Goal: Task Accomplishment & Management: Use online tool/utility

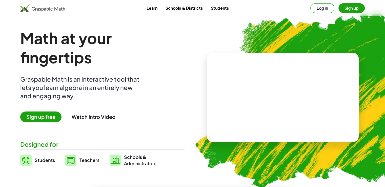
click at [281, 90] on video at bounding box center [283, 97] width 76 height 38
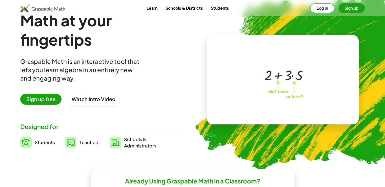
scroll to position [25, 0]
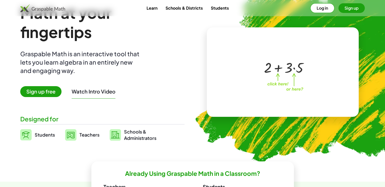
click at [58, 95] on span "Sign up free" at bounding box center [40, 91] width 41 height 11
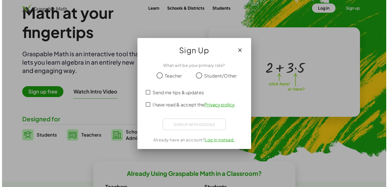
scroll to position [0, 0]
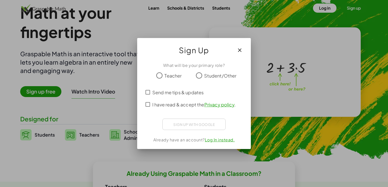
click at [208, 78] on span "Student/Other" at bounding box center [220, 75] width 33 height 7
click at [185, 104] on span "I have read & accept the Privacy policy ." at bounding box center [193, 104] width 83 height 7
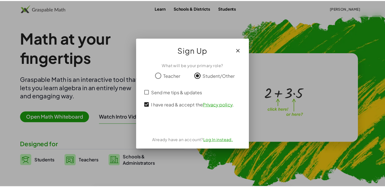
scroll to position [25, 0]
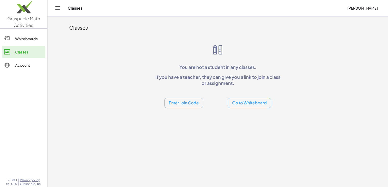
click at [237, 104] on button "Go to Whiteboard" at bounding box center [249, 103] width 43 height 10
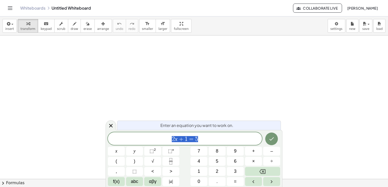
drag, startPoint x: 76, startPoint y: 54, endPoint x: 85, endPoint y: 63, distance: 12.9
click at [85, 63] on div at bounding box center [194, 178] width 388 height 287
click at [71, 28] on span "draw" at bounding box center [75, 29] width 8 height 4
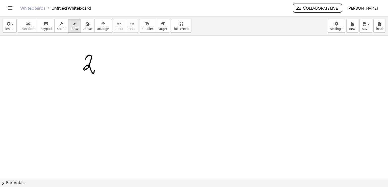
drag, startPoint x: 85, startPoint y: 59, endPoint x: 95, endPoint y: 74, distance: 17.7
click at [95, 69] on div at bounding box center [194, 178] width 388 height 287
drag, startPoint x: 95, startPoint y: 64, endPoint x: 102, endPoint y: 68, distance: 7.5
click at [102, 68] on div at bounding box center [194, 178] width 388 height 287
drag, startPoint x: 99, startPoint y: 66, endPoint x: 97, endPoint y: 70, distance: 4.6
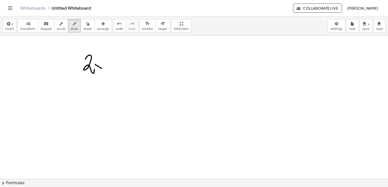
click at [97, 71] on div at bounding box center [194, 178] width 388 height 287
drag, startPoint x: 106, startPoint y: 56, endPoint x: 103, endPoint y: 61, distance: 5.7
click at [103, 61] on div at bounding box center [194, 178] width 388 height 287
drag, startPoint x: 102, startPoint y: 51, endPoint x: 102, endPoint y: 56, distance: 5.6
click at [102, 56] on div at bounding box center [194, 178] width 388 height 287
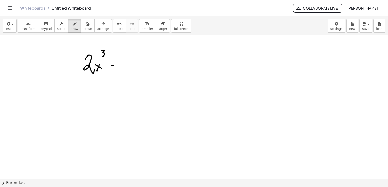
click at [113, 66] on div at bounding box center [194, 178] width 388 height 287
drag, startPoint x: 122, startPoint y: 60, endPoint x: 129, endPoint y: 63, distance: 7.5
click at [130, 68] on div at bounding box center [194, 178] width 388 height 287
drag, startPoint x: 129, startPoint y: 61, endPoint x: 126, endPoint y: 66, distance: 5.6
click at [126, 66] on div at bounding box center [194, 178] width 388 height 287
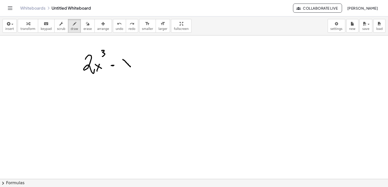
drag, startPoint x: 123, startPoint y: 60, endPoint x: 130, endPoint y: 63, distance: 7.2
click at [130, 65] on div at bounding box center [194, 178] width 388 height 287
drag, startPoint x: 130, startPoint y: 58, endPoint x: 127, endPoint y: 55, distance: 3.6
click at [125, 66] on div at bounding box center [194, 178] width 388 height 287
drag, startPoint x: 132, startPoint y: 49, endPoint x: 113, endPoint y: 69, distance: 27.4
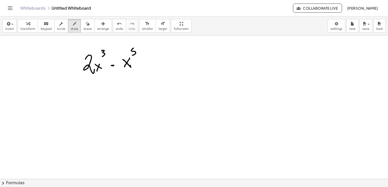
click at [133, 55] on div at bounding box center [194, 178] width 388 height 287
drag, startPoint x: 81, startPoint y: 75, endPoint x: 123, endPoint y: 81, distance: 42.5
click at [135, 69] on div at bounding box center [194, 178] width 388 height 287
click at [59, 25] on div "button" at bounding box center [61, 23] width 8 height 6
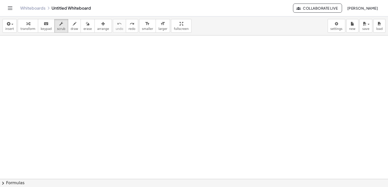
drag, startPoint x: 78, startPoint y: 55, endPoint x: 85, endPoint y: 63, distance: 10.6
click at [85, 63] on div at bounding box center [194, 178] width 388 height 287
drag, startPoint x: 69, startPoint y: 28, endPoint x: 71, endPoint y: 30, distance: 2.7
click at [71, 29] on span "draw" at bounding box center [75, 29] width 8 height 4
drag, startPoint x: 76, startPoint y: 48, endPoint x: 93, endPoint y: 65, distance: 24.0
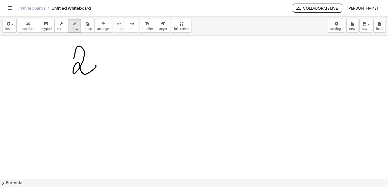
click at [96, 66] on div at bounding box center [194, 178] width 388 height 287
drag, startPoint x: 63, startPoint y: 3, endPoint x: 64, endPoint y: 7, distance: 3.7
click at [63, 5] on div "Whiteboards Untitled Whiteboard Collaborate Live [PERSON_NAME]" at bounding box center [194, 8] width 376 height 16
click at [65, 7] on div "Whiteboards Untitled Whiteboard" at bounding box center [156, 8] width 273 height 5
click at [86, 26] on icon "button" at bounding box center [88, 24] width 4 height 6
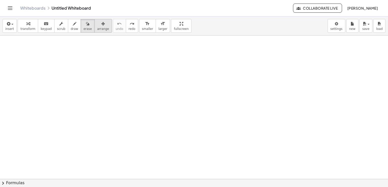
click at [101, 23] on icon "button" at bounding box center [103, 24] width 4 height 6
click at [73, 25] on icon "button" at bounding box center [75, 24] width 4 height 6
click at [57, 27] on span "scrub" at bounding box center [61, 29] width 8 height 4
click at [68, 54] on div at bounding box center [194, 178] width 388 height 287
click at [47, 27] on span "keypad" at bounding box center [46, 29] width 11 height 4
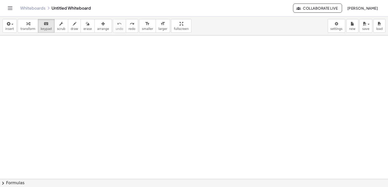
drag, startPoint x: 106, startPoint y: 94, endPoint x: 116, endPoint y: 75, distance: 21.5
click at [121, 91] on div at bounding box center [194, 178] width 388 height 287
click at [28, 24] on div "button" at bounding box center [27, 23] width 15 height 6
click at [61, 22] on button "scrub" at bounding box center [61, 26] width 14 height 14
click at [73, 24] on icon "button" at bounding box center [75, 24] width 4 height 6
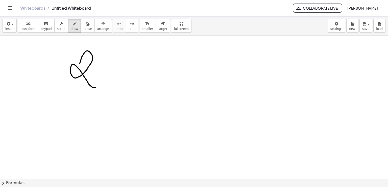
drag, startPoint x: 80, startPoint y: 63, endPoint x: 106, endPoint y: 74, distance: 27.8
click at [105, 73] on div at bounding box center [194, 178] width 388 height 287
click at [97, 29] on span "arrange" at bounding box center [103, 29] width 12 height 4
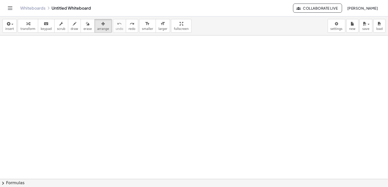
drag, startPoint x: 107, startPoint y: 62, endPoint x: 98, endPoint y: 36, distance: 27.4
click at [101, 52] on div at bounding box center [194, 178] width 388 height 287
click at [97, 29] on span "arrange" at bounding box center [103, 29] width 12 height 4
click at [97, 28] on span "arrange" at bounding box center [103, 29] width 12 height 4
drag, startPoint x: 101, startPoint y: 67, endPoint x: 105, endPoint y: 73, distance: 7.6
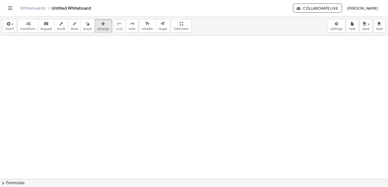
click at [105, 73] on div at bounding box center [194, 178] width 388 height 287
click at [73, 27] on icon "button" at bounding box center [75, 24] width 4 height 6
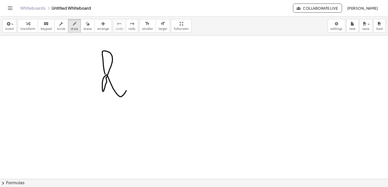
drag, startPoint x: 105, startPoint y: 74, endPoint x: 122, endPoint y: 86, distance: 20.9
click at [126, 89] on div at bounding box center [194, 178] width 388 height 287
drag, startPoint x: 124, startPoint y: 59, endPoint x: 140, endPoint y: 73, distance: 21.0
click at [140, 73] on div at bounding box center [194, 178] width 388 height 287
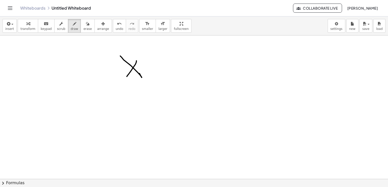
drag, startPoint x: 134, startPoint y: 66, endPoint x: 127, endPoint y: 77, distance: 13.5
click at [127, 77] on div at bounding box center [194, 178] width 388 height 287
drag, startPoint x: 138, startPoint y: 44, endPoint x: 137, endPoint y: 50, distance: 6.3
click at [137, 50] on div at bounding box center [194, 178] width 388 height 287
drag, startPoint x: 153, startPoint y: 62, endPoint x: 156, endPoint y: 73, distance: 11.7
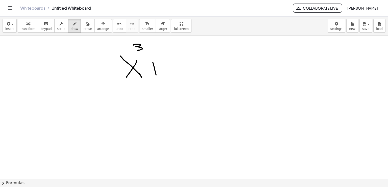
click at [156, 74] on div at bounding box center [194, 178] width 388 height 287
drag, startPoint x: 148, startPoint y: 66, endPoint x: 161, endPoint y: 65, distance: 12.9
click at [160, 66] on div at bounding box center [194, 178] width 388 height 287
drag, startPoint x: 174, startPoint y: 67, endPoint x: 185, endPoint y: 72, distance: 12.0
click at [177, 73] on div at bounding box center [194, 178] width 388 height 287
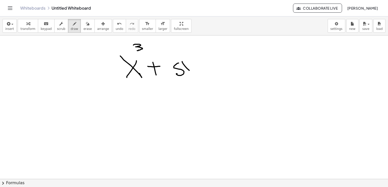
drag, startPoint x: 189, startPoint y: 70, endPoint x: 192, endPoint y: 66, distance: 5.1
click at [193, 69] on div at bounding box center [194, 178] width 388 height 287
drag, startPoint x: 190, startPoint y: 63, endPoint x: 187, endPoint y: 76, distance: 13.6
click at [187, 76] on div at bounding box center [194, 178] width 388 height 287
drag, startPoint x: 190, startPoint y: 49, endPoint x: 179, endPoint y: 67, distance: 21.7
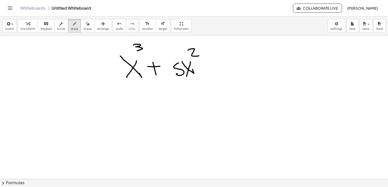
click at [197, 55] on div at bounding box center [194, 178] width 388 height 287
drag, startPoint x: 174, startPoint y: 83, endPoint x: 225, endPoint y: 81, distance: 51.1
click at [227, 81] on div at bounding box center [194, 178] width 388 height 287
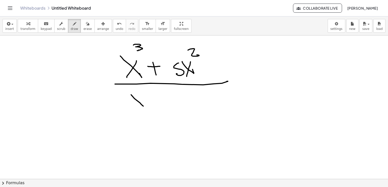
drag, startPoint x: 131, startPoint y: 94, endPoint x: 141, endPoint y: 96, distance: 9.4
click at [143, 104] on div at bounding box center [194, 178] width 388 height 287
drag, startPoint x: 141, startPoint y: 95, endPoint x: 136, endPoint y: 104, distance: 10.0
click at [136, 104] on div at bounding box center [194, 178] width 388 height 287
drag, startPoint x: 146, startPoint y: 84, endPoint x: 147, endPoint y: 89, distance: 4.7
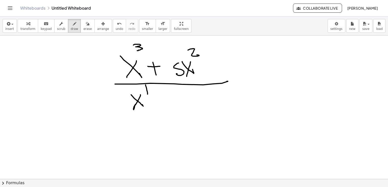
click at [148, 93] on div at bounding box center [194, 178] width 388 height 287
drag, startPoint x: 144, startPoint y: 90, endPoint x: 154, endPoint y: 105, distance: 18.6
click at [142, 86] on div at bounding box center [194, 178] width 388 height 287
click at [162, 109] on div at bounding box center [194, 178] width 388 height 287
click at [163, 101] on div at bounding box center [194, 178] width 388 height 287
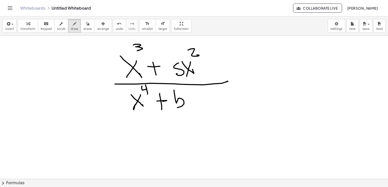
drag, startPoint x: 174, startPoint y: 90, endPoint x: 180, endPoint y: 105, distance: 16.3
click at [177, 105] on div at bounding box center [194, 178] width 388 height 287
click at [194, 103] on div at bounding box center [194, 178] width 388 height 287
drag, startPoint x: 194, startPoint y: 98, endPoint x: 189, endPoint y: 107, distance: 9.9
click at [189, 107] on div at bounding box center [194, 178] width 388 height 287
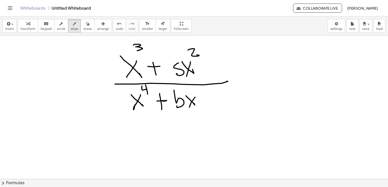
drag, startPoint x: 206, startPoint y: 102, endPoint x: 204, endPoint y: 102, distance: 2.8
click at [206, 104] on div at bounding box center [194, 178] width 388 height 287
click at [209, 99] on div at bounding box center [194, 178] width 388 height 287
drag, startPoint x: 220, startPoint y: 94, endPoint x: 227, endPoint y: 107, distance: 14.9
click at [228, 103] on div at bounding box center [194, 178] width 388 height 287
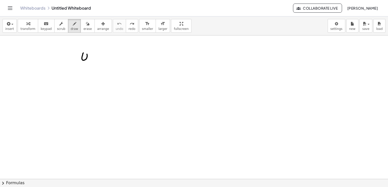
drag, startPoint x: 86, startPoint y: 58, endPoint x: 89, endPoint y: 57, distance: 2.8
click at [89, 57] on div at bounding box center [194, 178] width 388 height 287
drag, startPoint x: 91, startPoint y: 54, endPoint x: 97, endPoint y: 59, distance: 7.4
click at [97, 59] on div at bounding box center [194, 178] width 388 height 287
drag, startPoint x: 94, startPoint y: 60, endPoint x: 96, endPoint y: 56, distance: 4.2
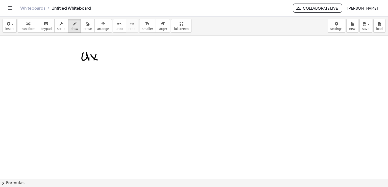
click at [93, 61] on div at bounding box center [194, 178] width 388 height 287
drag, startPoint x: 93, startPoint y: 44, endPoint x: 99, endPoint y: 53, distance: 10.7
click at [100, 49] on div at bounding box center [194, 178] width 388 height 287
click at [106, 60] on div at bounding box center [194, 178] width 388 height 287
drag, startPoint x: 103, startPoint y: 58, endPoint x: 110, endPoint y: 57, distance: 6.6
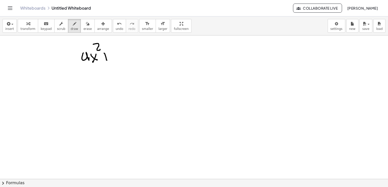
click at [110, 57] on div at bounding box center [194, 178] width 388 height 287
drag, startPoint x: 117, startPoint y: 53, endPoint x: 118, endPoint y: 59, distance: 5.9
click at [117, 58] on div at bounding box center [194, 178] width 388 height 287
drag, startPoint x: 133, startPoint y: 59, endPoint x: 132, endPoint y: 54, distance: 5.5
click at [133, 56] on div at bounding box center [194, 178] width 388 height 287
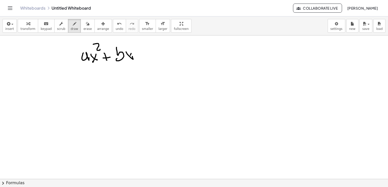
click at [127, 60] on div at bounding box center [194, 178] width 388 height 287
click at [142, 58] on div at bounding box center [194, 178] width 388 height 287
drag, startPoint x: 139, startPoint y: 57, endPoint x: 147, endPoint y: 55, distance: 7.8
click at [147, 55] on div at bounding box center [194, 178] width 388 height 287
drag, startPoint x: 152, startPoint y: 54, endPoint x: 155, endPoint y: 61, distance: 7.9
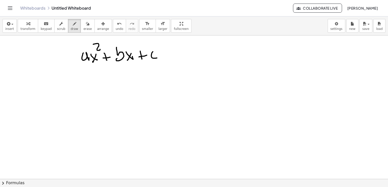
click at [158, 56] on div at bounding box center [194, 178] width 388 height 287
drag, startPoint x: 189, startPoint y: 51, endPoint x: 194, endPoint y: 55, distance: 6.5
click at [194, 55] on div at bounding box center [194, 178] width 388 height 287
drag, startPoint x: 189, startPoint y: 50, endPoint x: 200, endPoint y: 56, distance: 12.2
click at [200, 56] on div at bounding box center [194, 178] width 388 height 287
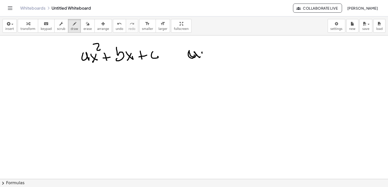
drag
click at [206, 53] on div at bounding box center [194, 178] width 388 height 287
click at [216, 58] on div at bounding box center [194, 178] width 388 height 287
click at [190, 63] on div at bounding box center [194, 178] width 388 height 287
click at [230, 61] on div at bounding box center [194, 178] width 388 height 287
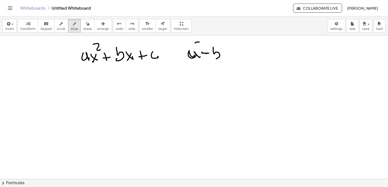
click at [203, 45] on div at bounding box center [194, 178] width 388 height 287
click at [219, 47] on div at bounding box center [194, 178] width 388 height 287
click at [232, 53] on div at bounding box center [194, 178] width 388 height 287
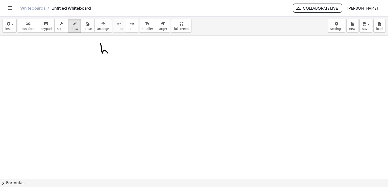
click at [102, 55] on div at bounding box center [194, 178] width 388 height 287
click at [115, 54] on div at bounding box center [194, 178] width 388 height 287
click at [112, 57] on div at bounding box center [194, 178] width 388 height 287
click at [121, 46] on div at bounding box center [194, 178] width 388 height 287
click at [124, 54] on div at bounding box center [194, 178] width 388 height 287
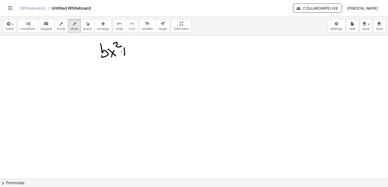
click at [123, 52] on div at bounding box center [194, 178] width 388 height 287
drag, startPoint x: 78, startPoint y: 24, endPoint x: 82, endPoint y: 29, distance: 6.7
click at [86, 26] on icon "button" at bounding box center [88, 24] width 4 height 6
drag, startPoint x: 95, startPoint y: 46, endPoint x: 94, endPoint y: 55, distance: 9.6
click at [97, 55] on div at bounding box center [194, 178] width 388 height 287
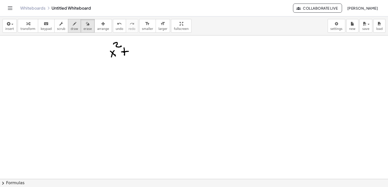
click at [71, 24] on div "button" at bounding box center [75, 23] width 8 height 6
drag, startPoint x: 134, startPoint y: 44, endPoint x: 136, endPoint y: 55, distance: 11.1
click at [136, 55] on div at bounding box center [194, 178] width 388 height 287
drag, startPoint x: 140, startPoint y: 48, endPoint x: 144, endPoint y: 48, distance: 4.0
click at [145, 53] on div at bounding box center [194, 178] width 388 height 287
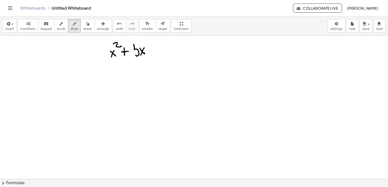
drag, startPoint x: 144, startPoint y: 48, endPoint x: 145, endPoint y: 52, distance: 4.9
click at [141, 55] on div at bounding box center [194, 178] width 388 height 287
click at [149, 54] on div at bounding box center [194, 178] width 388 height 287
drag, startPoint x: 147, startPoint y: 51, endPoint x: 151, endPoint y: 52, distance: 4.6
click at [152, 51] on div at bounding box center [194, 178] width 388 height 287
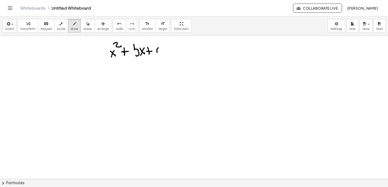
drag, startPoint x: 157, startPoint y: 50, endPoint x: 162, endPoint y: 58, distance: 9.2
click at [163, 52] on div at bounding box center [194, 178] width 388 height 287
drag, startPoint x: 85, startPoint y: 26, endPoint x: 122, endPoint y: 54, distance: 46.7
click at [85, 27] on button "erase" at bounding box center [88, 26] width 14 height 14
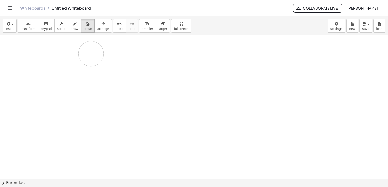
drag, startPoint x: 152, startPoint y: 53, endPoint x: 82, endPoint y: 46, distance: 70.4
click at [92, 50] on div at bounding box center [194, 178] width 388 height 287
click at [73, 26] on icon "button" at bounding box center [75, 24] width 4 height 6
drag, startPoint x: 19, startPoint y: 44, endPoint x: 21, endPoint y: 54, distance: 10.2
click at [21, 56] on div at bounding box center [194, 178] width 388 height 287
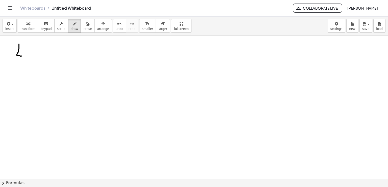
drag, startPoint x: 25, startPoint y: 57, endPoint x: 24, endPoint y: 53, distance: 3.9
click at [24, 54] on div at bounding box center [194, 178] width 388 height 287
click at [23, 47] on div at bounding box center [194, 178] width 388 height 287
drag, startPoint x: 27, startPoint y: 53, endPoint x: 32, endPoint y: 53, distance: 5.3
click at [32, 53] on div at bounding box center [194, 178] width 388 height 287
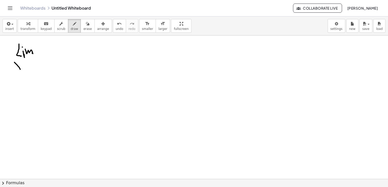
click at [20, 69] on div at bounding box center [194, 178] width 388 height 287
drag, startPoint x: 20, startPoint y: 63, endPoint x: 18, endPoint y: 68, distance: 5.4
click at [18, 68] on div at bounding box center [194, 178] width 388 height 287
drag, startPoint x: 23, startPoint y: 65, endPoint x: 29, endPoint y: 65, distance: 6.1
click at [29, 65] on div at bounding box center [194, 178] width 388 height 287
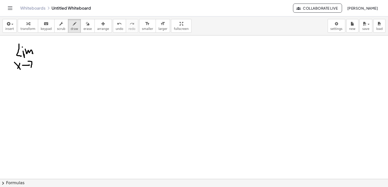
drag, startPoint x: 28, startPoint y: 61, endPoint x: 33, endPoint y: 65, distance: 6.6
click at [31, 68] on div at bounding box center [194, 178] width 388 height 287
click at [34, 63] on div at bounding box center [194, 178] width 388 height 287
drag, startPoint x: 38, startPoint y: 63, endPoint x: 37, endPoint y: 68, distance: 4.9
click at [38, 65] on div at bounding box center [194, 178] width 388 height 287
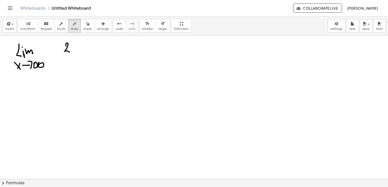
drag, startPoint x: 66, startPoint y: 46, endPoint x: 71, endPoint y: 50, distance: 6.1
click at [70, 51] on div at bounding box center [194, 178] width 388 height 287
drag, startPoint x: 73, startPoint y: 47, endPoint x: 76, endPoint y: 48, distance: 3.0
click at [76, 48] on div at bounding box center [194, 178] width 388 height 287
click at [73, 50] on div at bounding box center [194, 178] width 388 height 287
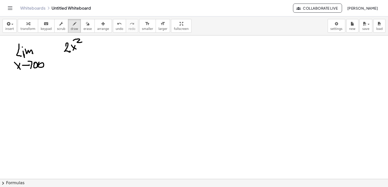
drag, startPoint x: 75, startPoint y: 39, endPoint x: 82, endPoint y: 46, distance: 9.5
click at [82, 42] on div at bounding box center [194, 178] width 388 height 287
drag, startPoint x: 82, startPoint y: 46, endPoint x: 85, endPoint y: 46, distance: 2.8
click at [83, 46] on div at bounding box center [194, 178] width 388 height 287
drag, startPoint x: 90, startPoint y: 43, endPoint x: 92, endPoint y: 46, distance: 4.1
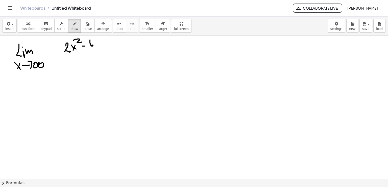
click at [92, 46] on div at bounding box center [194, 178] width 388 height 287
drag, startPoint x: 92, startPoint y: 41, endPoint x: 92, endPoint y: 52, distance: 10.4
click at [94, 50] on div at bounding box center [194, 178] width 388 height 287
drag, startPoint x: 64, startPoint y: 55, endPoint x: 109, endPoint y: 55, distance: 45.0
click at [109, 55] on div at bounding box center [194, 178] width 388 height 287
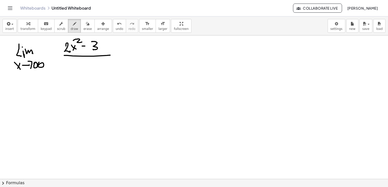
click at [75, 70] on div at bounding box center [194, 178] width 388 height 287
drag, startPoint x: 75, startPoint y: 64, endPoint x: 71, endPoint y: 71, distance: 7.6
click at [71, 71] on div at bounding box center [194, 178] width 388 height 287
drag, startPoint x: 74, startPoint y: 61, endPoint x: 83, endPoint y: 67, distance: 11.2
click at [82, 63] on div at bounding box center [194, 178] width 388 height 287
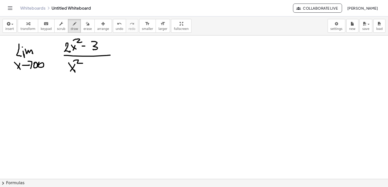
drag, startPoint x: 79, startPoint y: 67, endPoint x: 81, endPoint y: 67, distance: 2.5
click at [82, 67] on div at bounding box center [194, 178] width 388 height 287
click at [88, 68] on div at bounding box center [194, 178] width 388 height 287
click at [99, 67] on div at bounding box center [194, 178] width 388 height 287
click at [94, 70] on div at bounding box center [194, 178] width 388 height 287
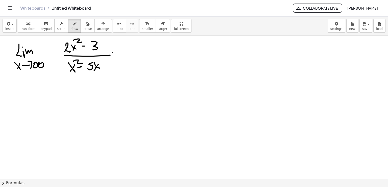
click at [120, 52] on div at bounding box center [194, 178] width 388 height 287
click at [121, 55] on div at bounding box center [194, 178] width 388 height 287
click at [127, 47] on div at bounding box center [194, 178] width 388 height 287
click at [132, 46] on div at bounding box center [194, 178] width 388 height 287
click at [145, 48] on div at bounding box center [194, 178] width 388 height 287
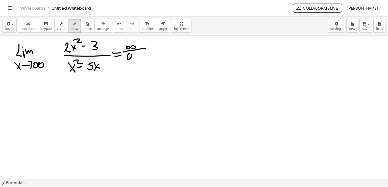
click at [128, 55] on div at bounding box center [194, 178] width 388 height 287
click at [141, 55] on div at bounding box center [194, 178] width 388 height 287
click at [134, 57] on div at bounding box center [194, 178] width 388 height 287
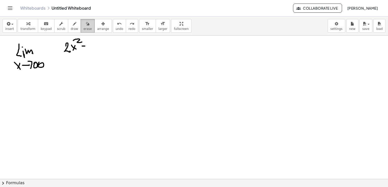
drag, startPoint x: 83, startPoint y: 24, endPoint x: 91, endPoint y: 33, distance: 11.3
click at [83, 24] on div "button" at bounding box center [87, 23] width 8 height 6
drag, startPoint x: 91, startPoint y: 33, endPoint x: 59, endPoint y: 57, distance: 40.3
click at [58, 58] on div "insert select one: Math Expression Function Text Youtube Video Graphing Geometr…" at bounding box center [194, 101] width 388 height 170
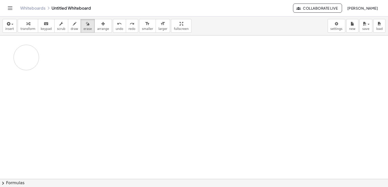
click at [32, 48] on div at bounding box center [194, 178] width 388 height 287
